Goal: Information Seeking & Learning: Learn about a topic

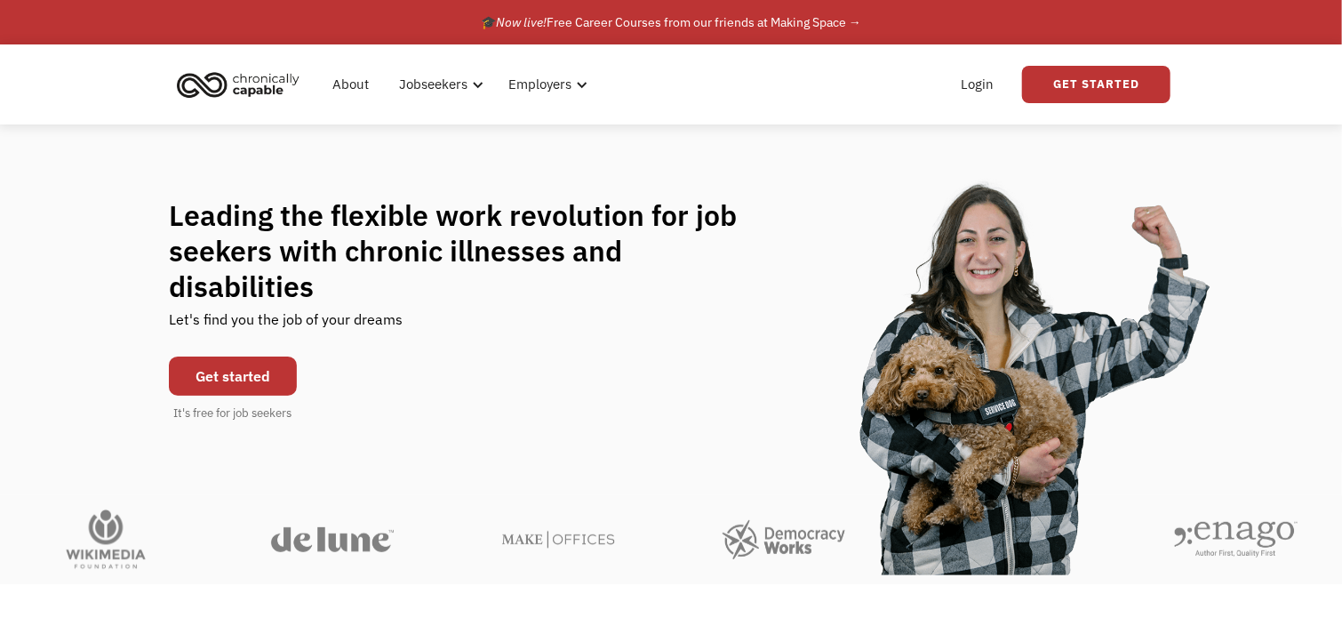
click at [263, 356] on link "Get started" at bounding box center [233, 375] width 128 height 39
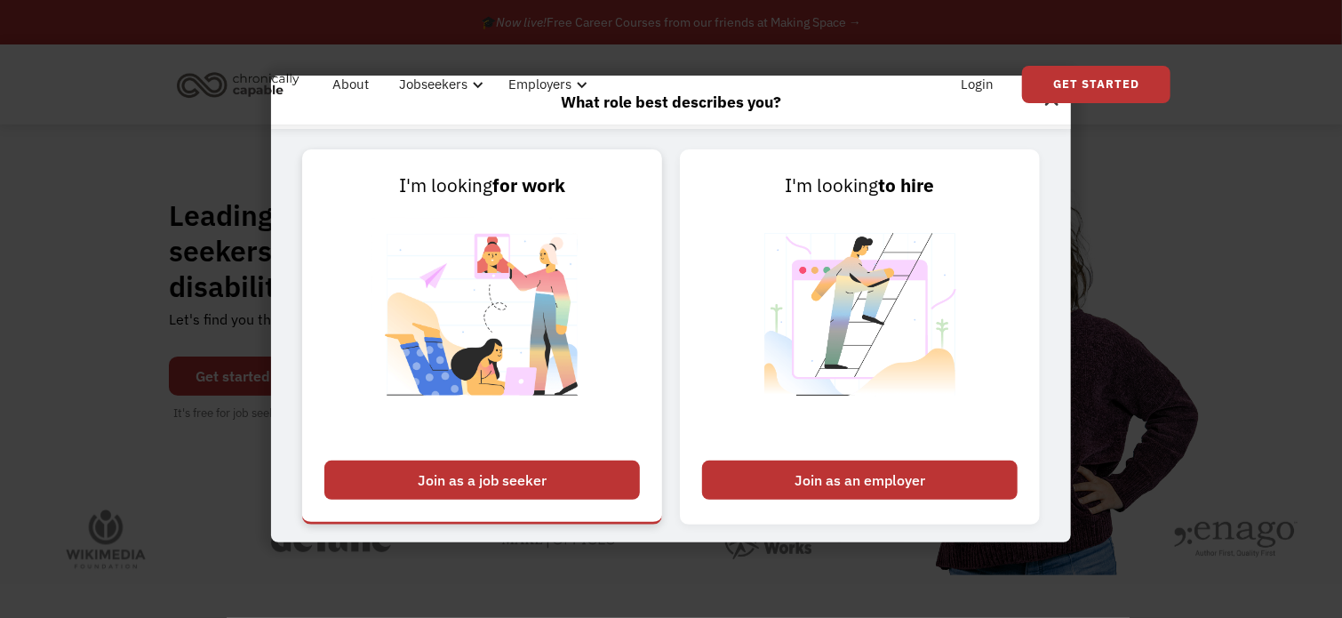
click at [467, 483] on div "Join as a job seeker" at bounding box center [481, 479] width 315 height 39
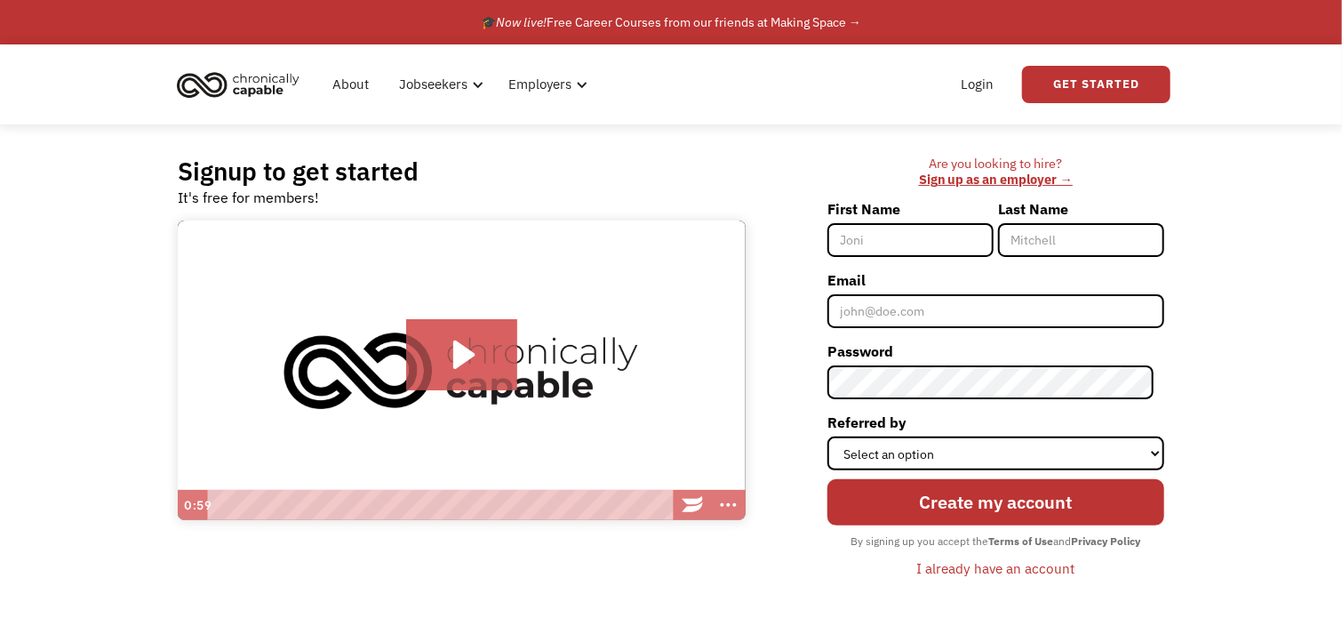
click at [245, 78] on img "home" at bounding box center [238, 84] width 133 height 39
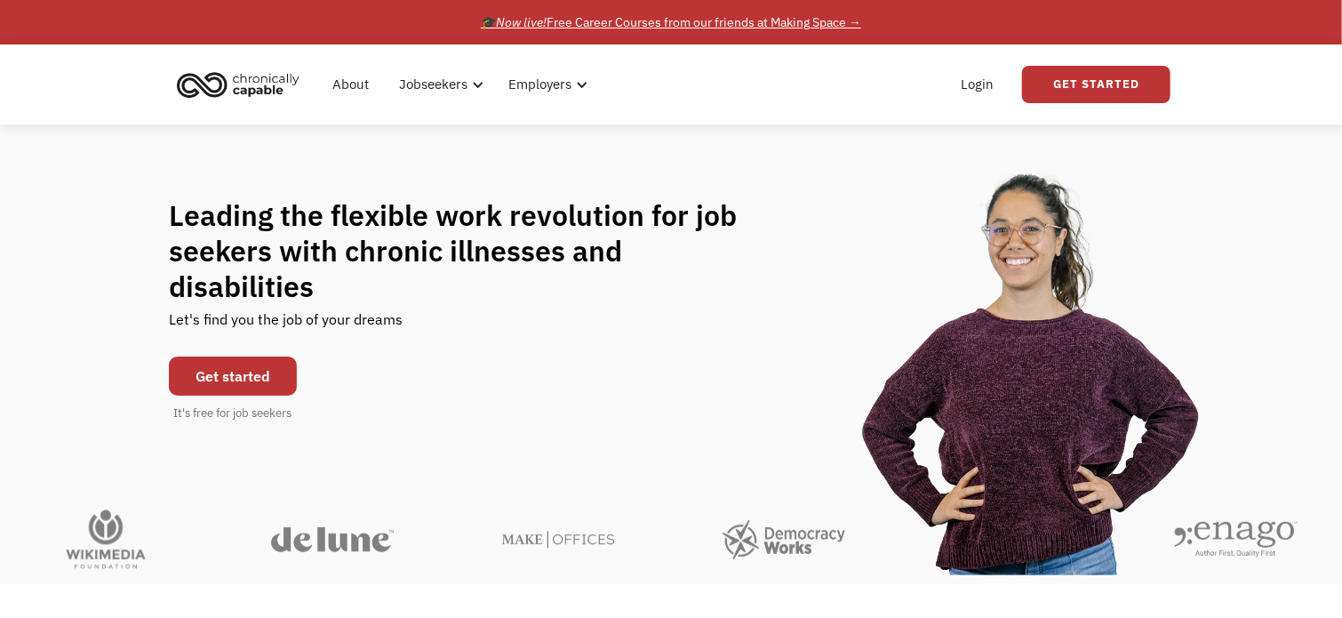
click at [772, 26] on div "🎓 Now live! Free Career Courses from our friends at Making Space →" at bounding box center [671, 22] width 380 height 21
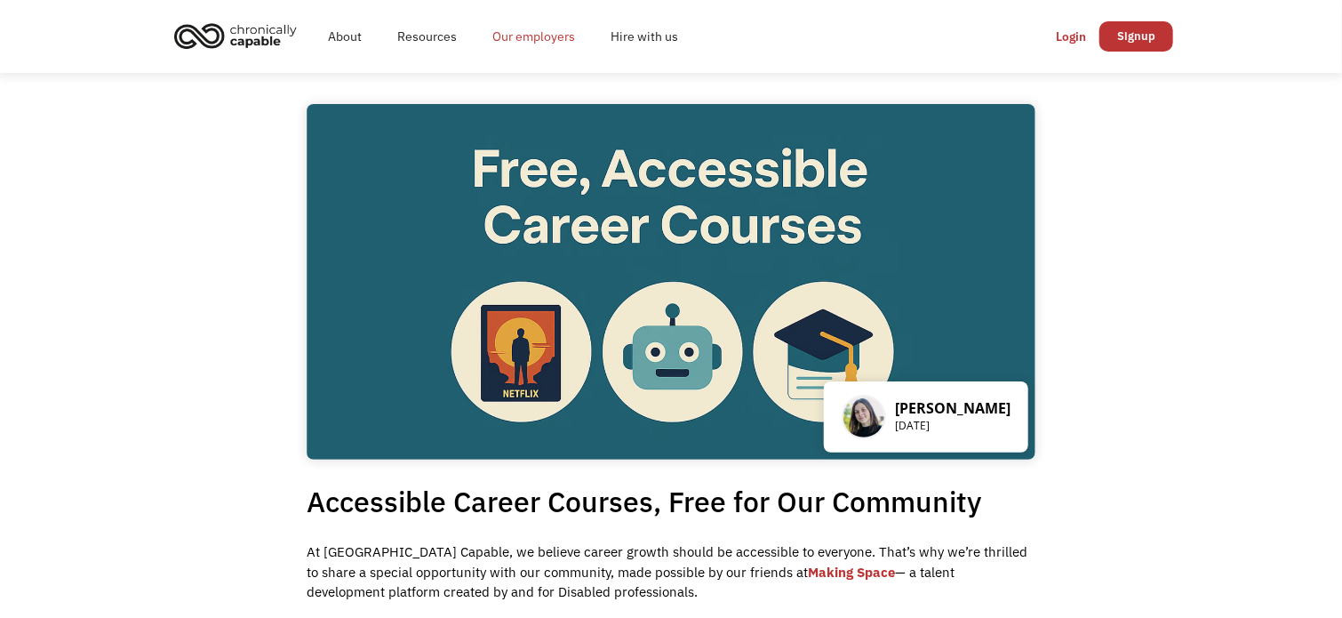
click at [530, 38] on link "Our employers" at bounding box center [534, 36] width 118 height 57
